Goal: Find specific page/section: Find specific page/section

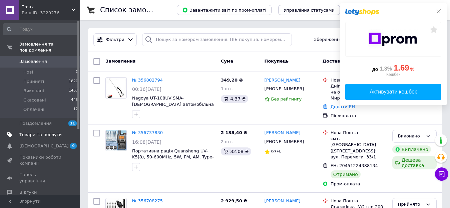
click at [31, 132] on span "Товари та послуги" at bounding box center [40, 135] width 42 height 6
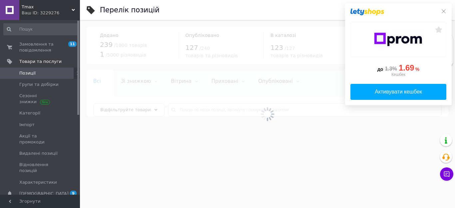
click at [444, 11] on div "до 1.3% 1.69 % Кешбек Активувати кешбек" at bounding box center [398, 54] width 107 height 102
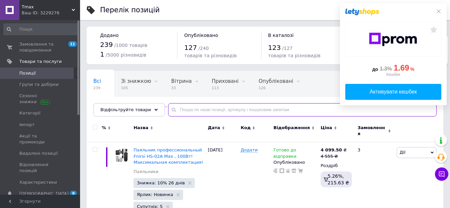
click at [196, 111] on input "text" at bounding box center [302, 109] width 268 height 13
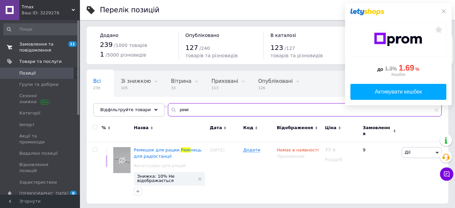
type input "ремі"
click at [39, 47] on span "Замовлення та повідомлення" at bounding box center [40, 47] width 42 height 12
